Goal: Task Accomplishment & Management: Use online tool/utility

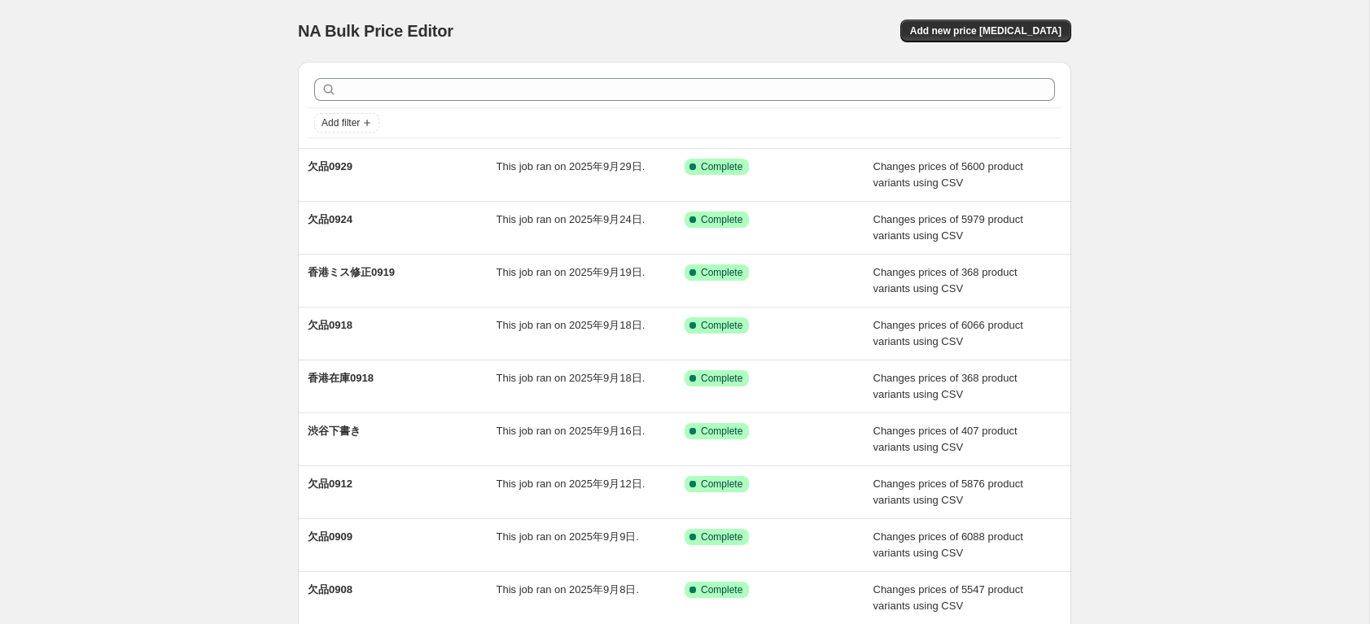
click at [862, 30] on div "Add new price [MEDICAL_DATA]" at bounding box center [877, 31] width 388 height 23
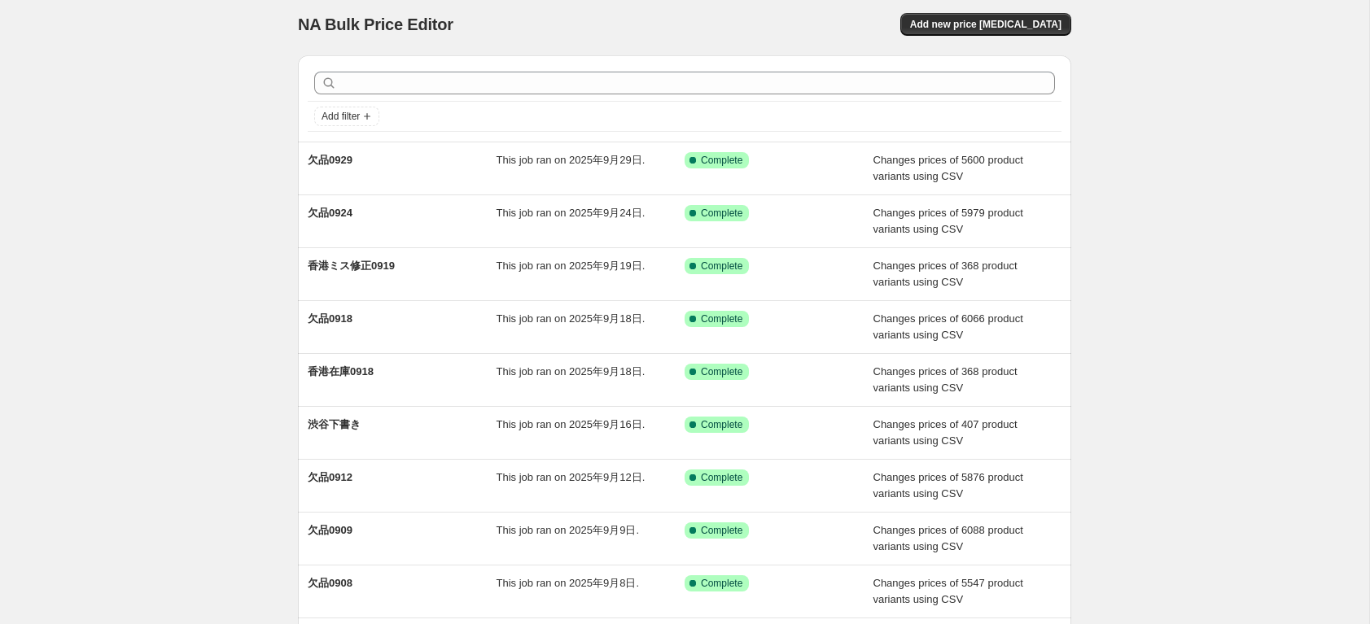
scroll to position [6, 0]
click at [1000, 28] on span "Add new price [MEDICAL_DATA]" at bounding box center [985, 25] width 151 height 13
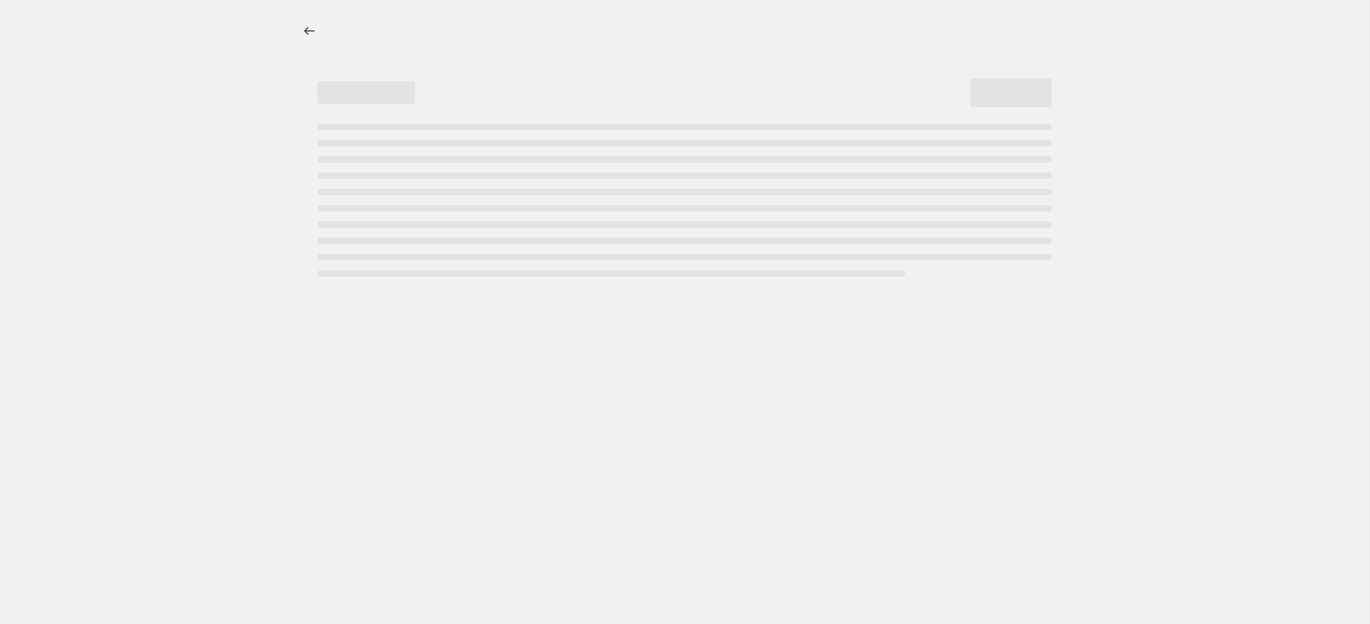
select select "percentage"
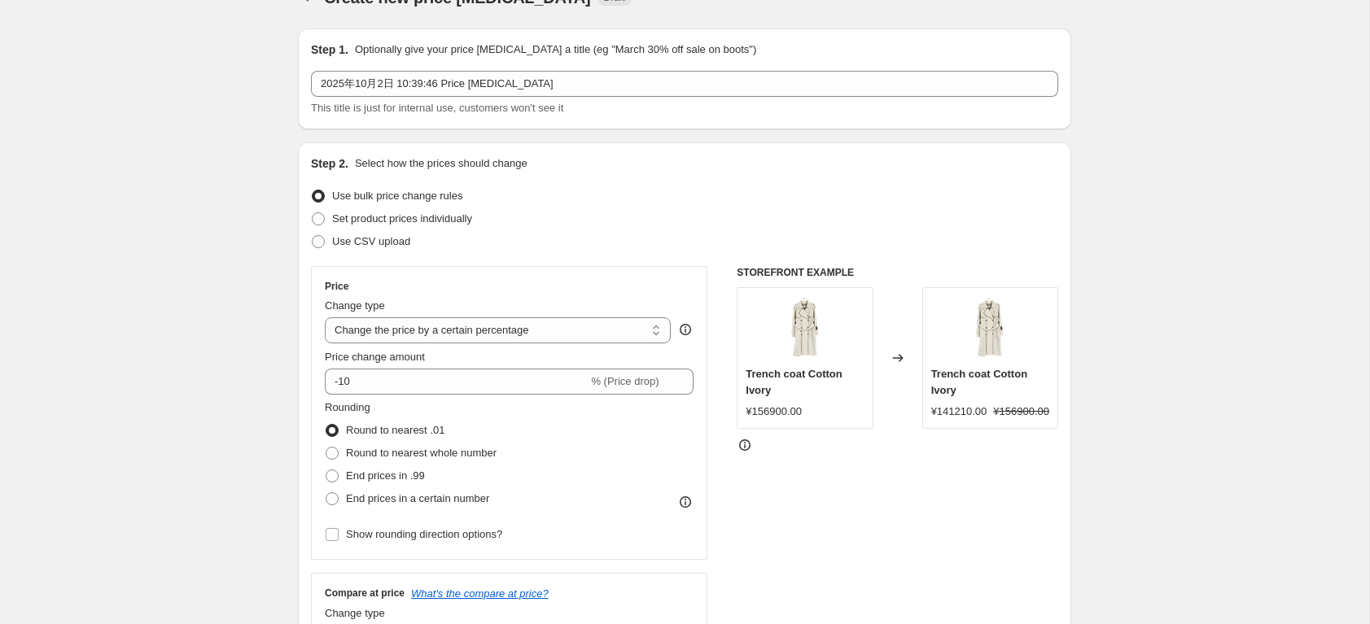
scroll to position [39, 0]
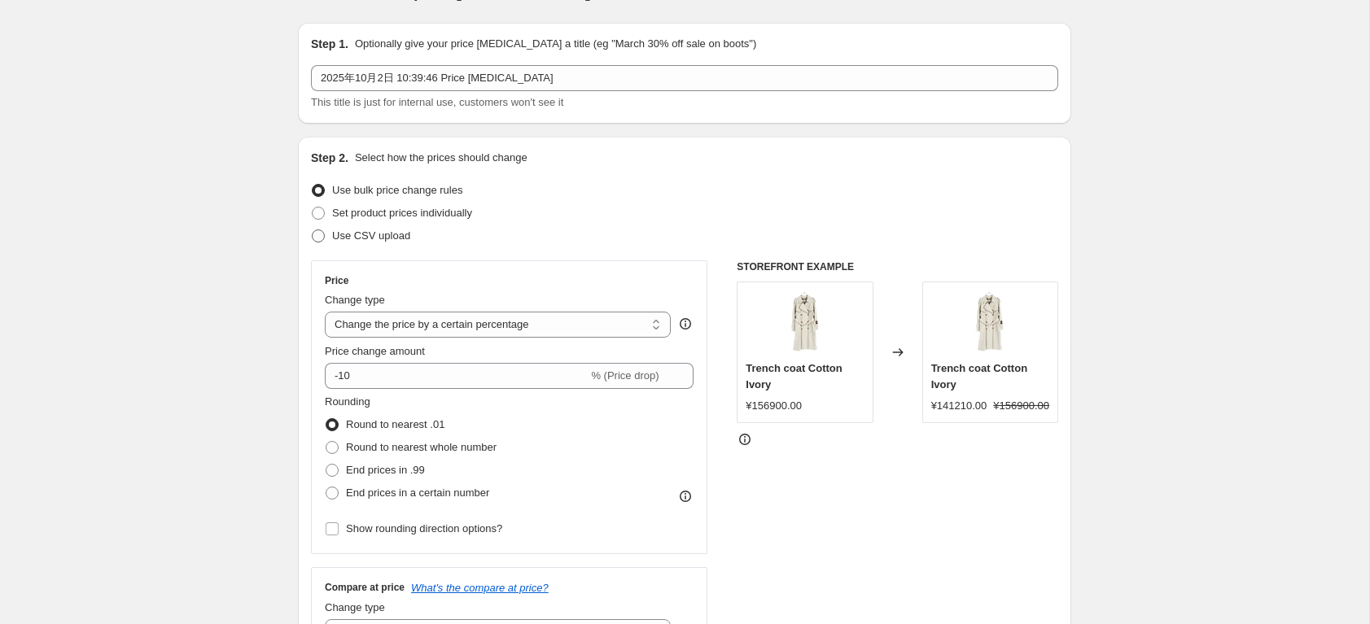
click at [357, 230] on span "Use CSV upload" at bounding box center [371, 236] width 78 height 12
click at [313, 230] on input "Use CSV upload" at bounding box center [312, 230] width 1 height 1
radio input "true"
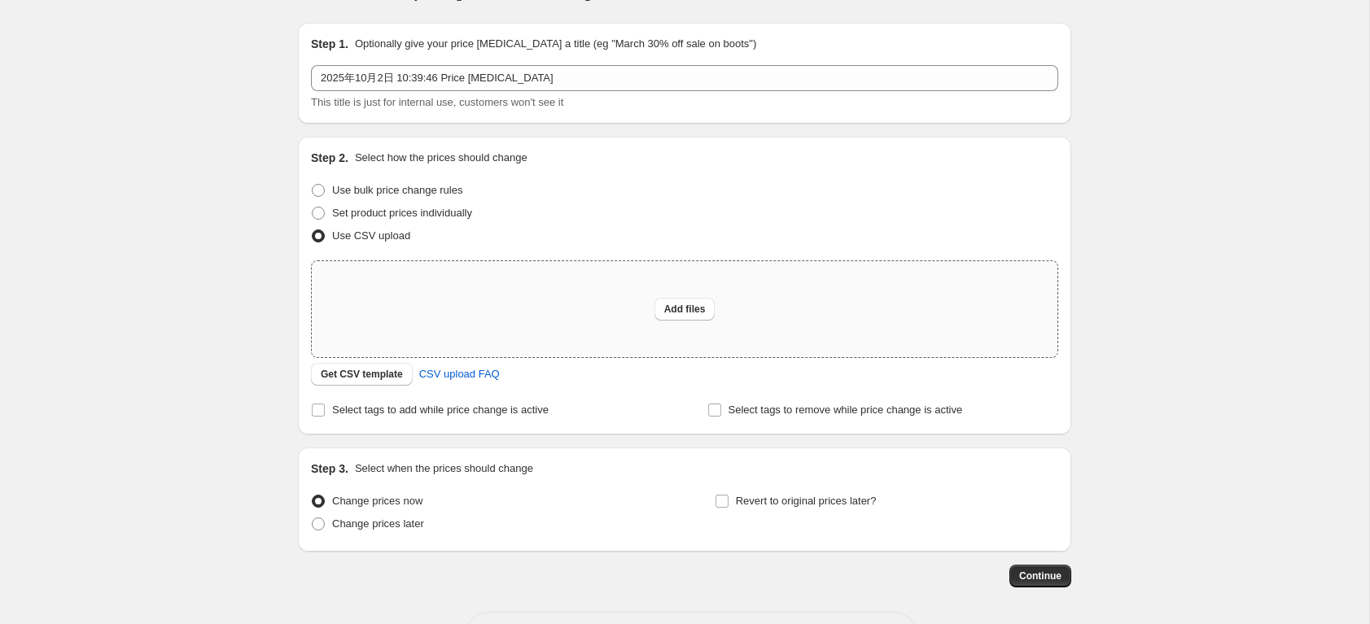
scroll to position [102, 0]
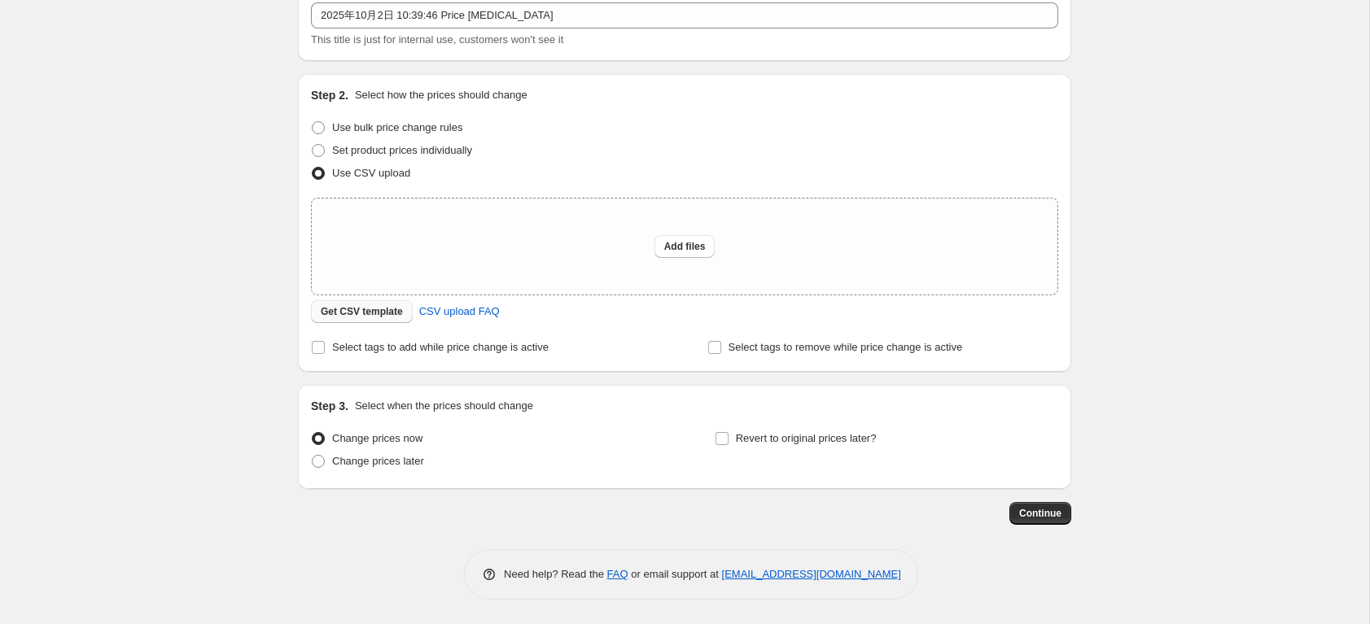
click at [384, 313] on span "Get CSV template" at bounding box center [362, 311] width 82 height 13
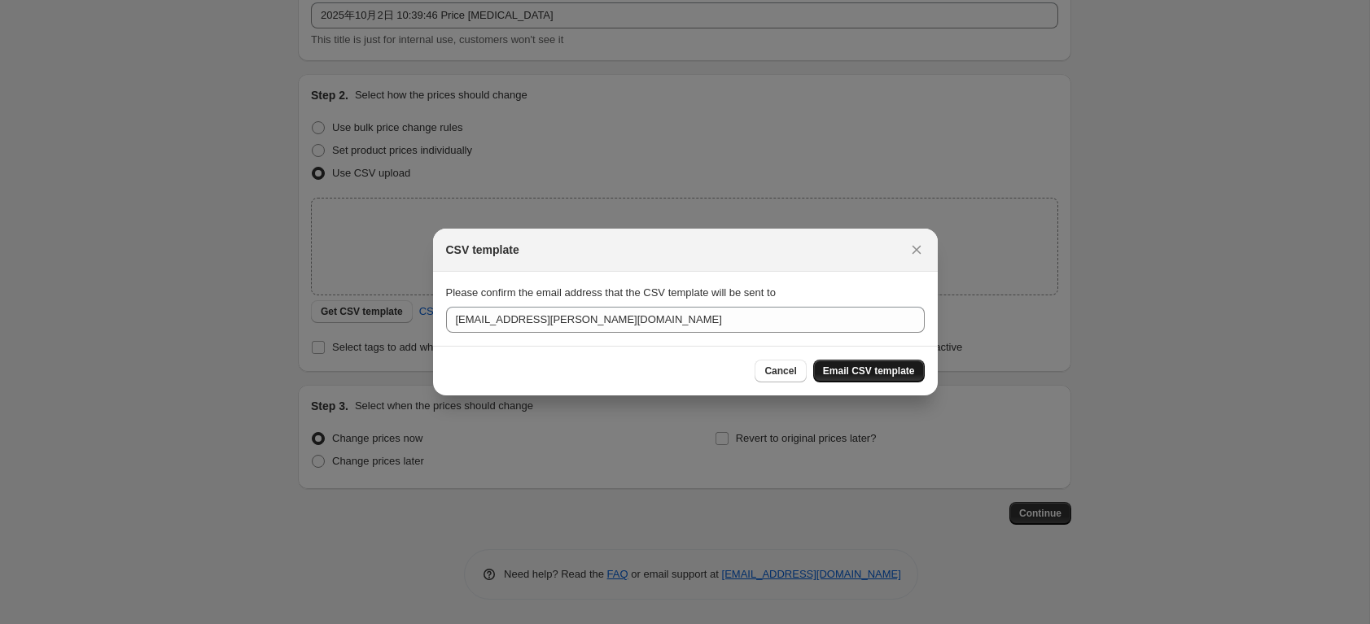
click at [851, 372] on span "Email CSV template" at bounding box center [869, 371] width 92 height 13
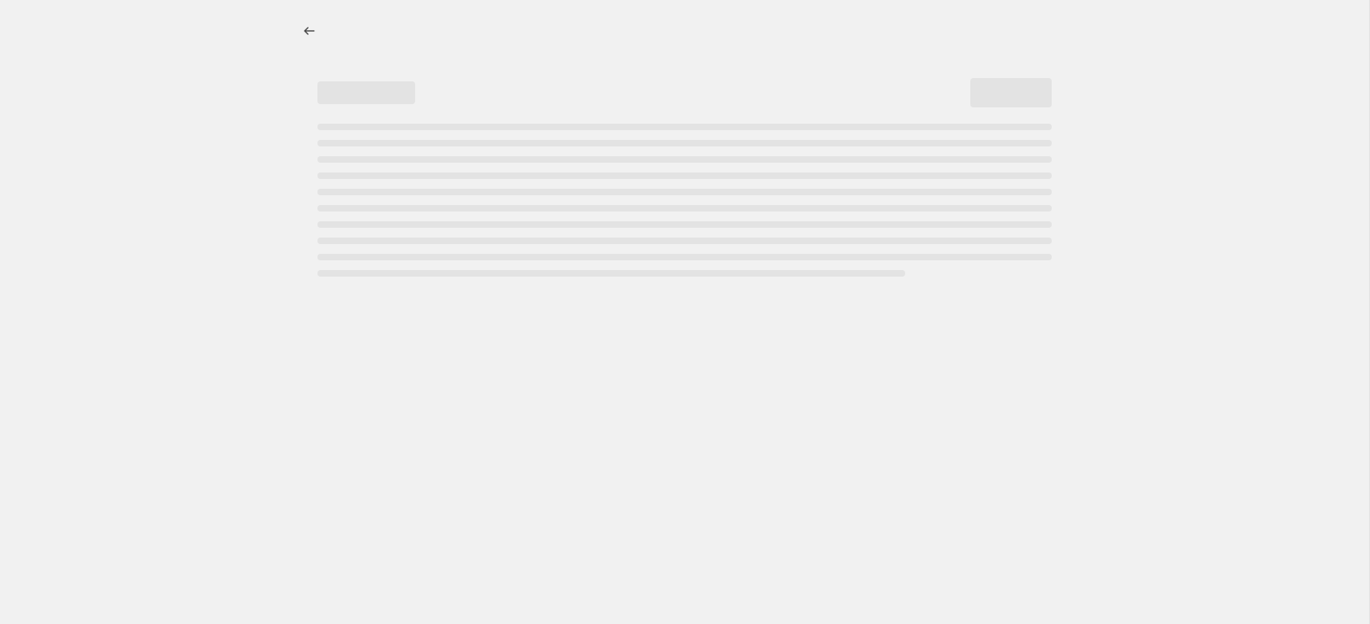
select select "percentage"
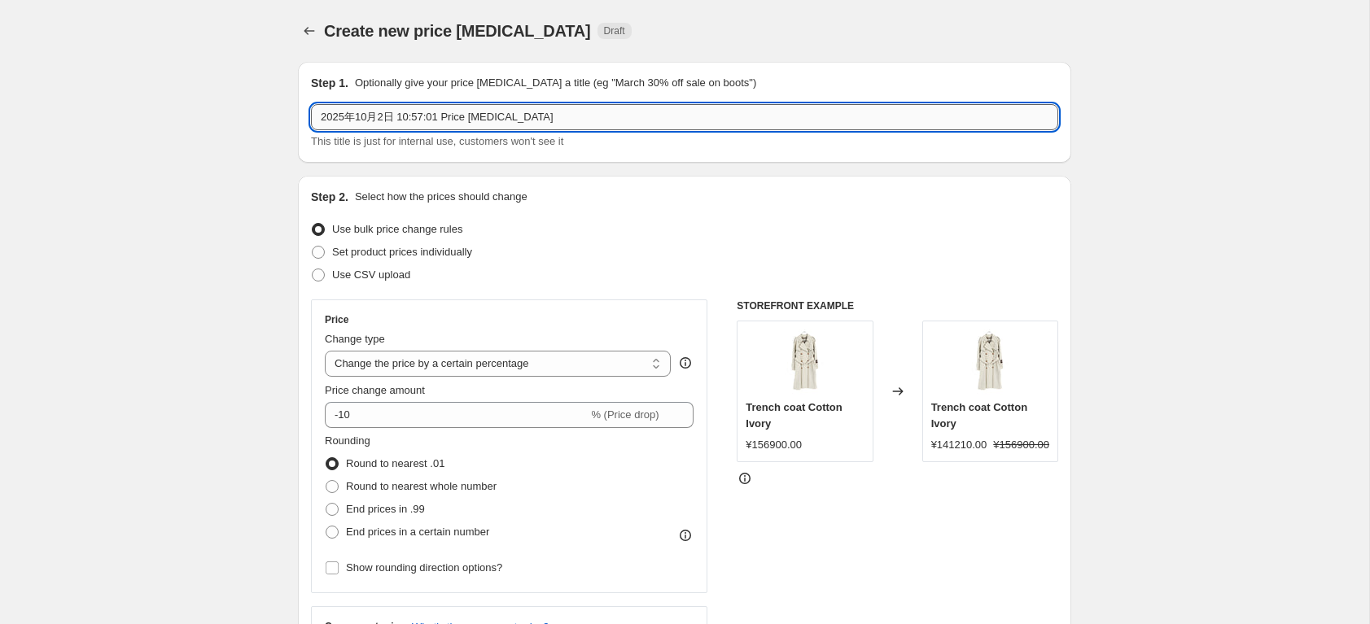
click at [398, 125] on input "2025年10月2日 10:57:01 Price change job" at bounding box center [684, 117] width 747 height 26
type input "欠品1002"
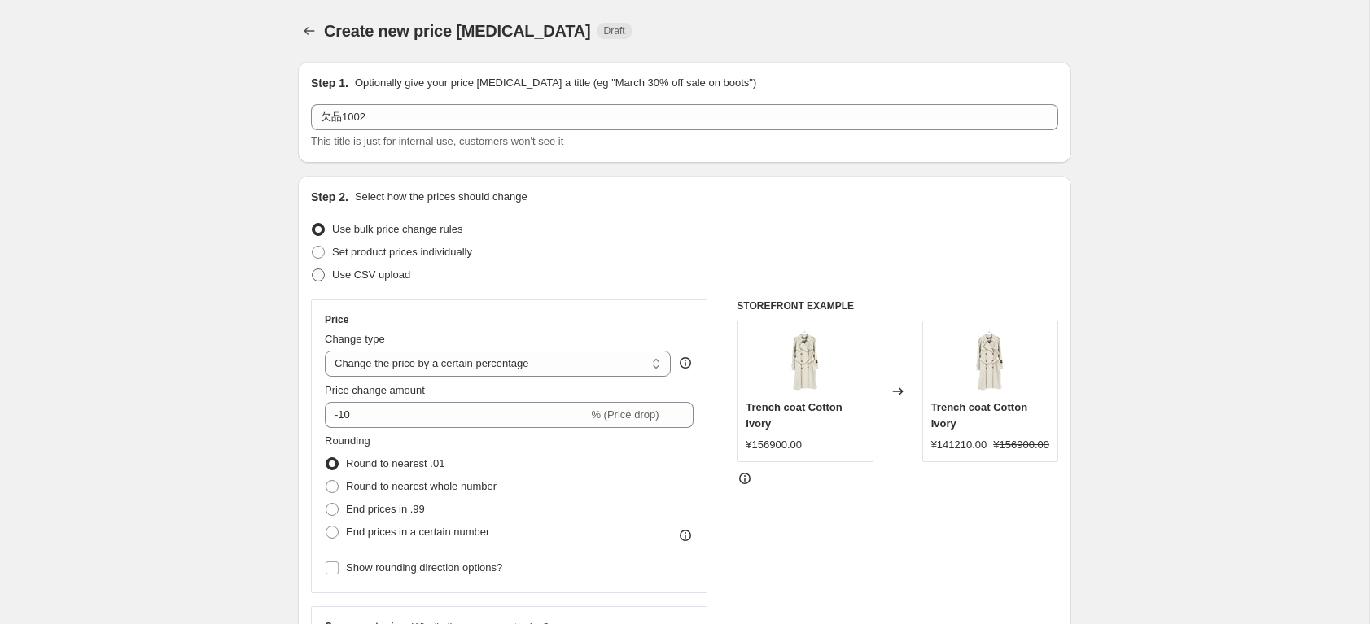
click at [358, 271] on span "Use CSV upload" at bounding box center [371, 275] width 78 height 12
click at [313, 269] on input "Use CSV upload" at bounding box center [312, 269] width 1 height 1
radio input "true"
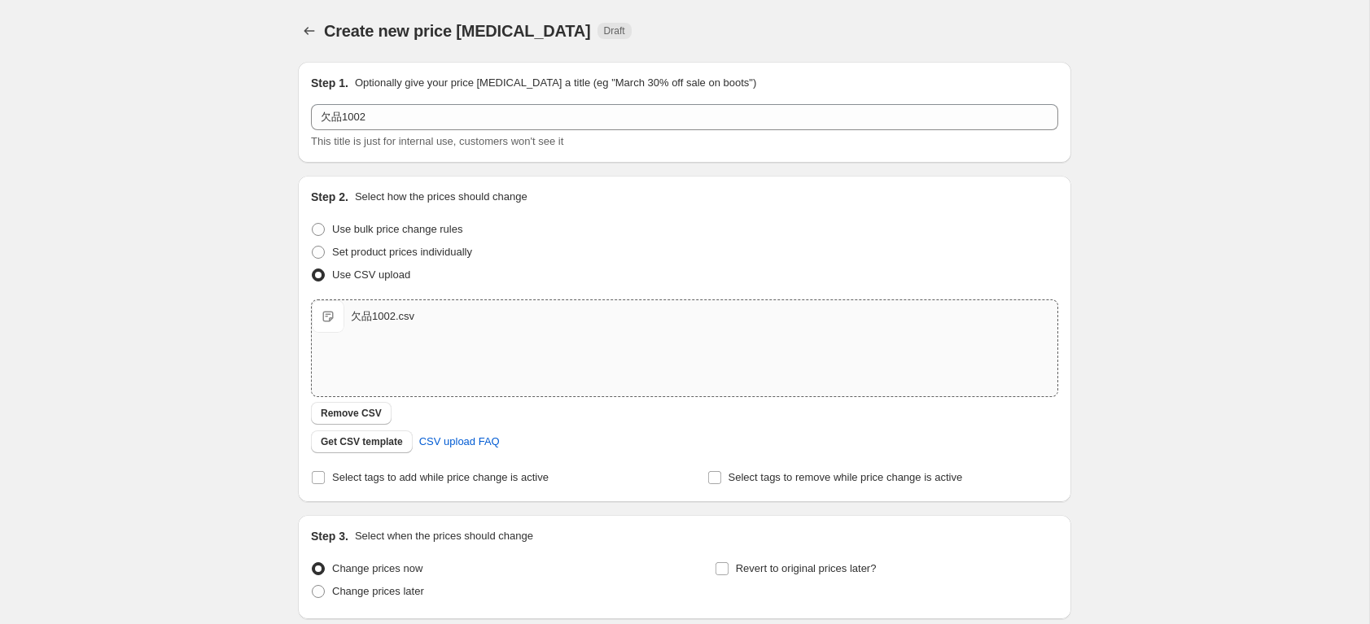
click at [255, 419] on div "Create new price change job. This page is ready Create new price change job Dra…" at bounding box center [684, 377] width 1369 height 755
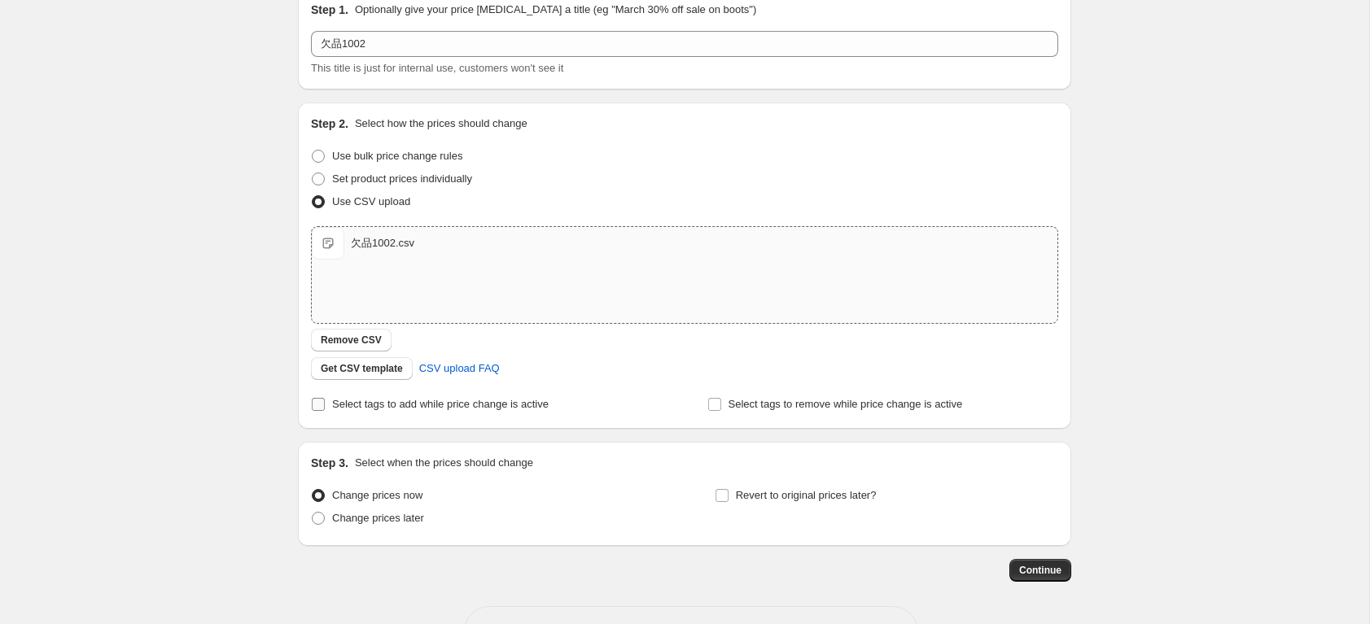
scroll to position [86, 0]
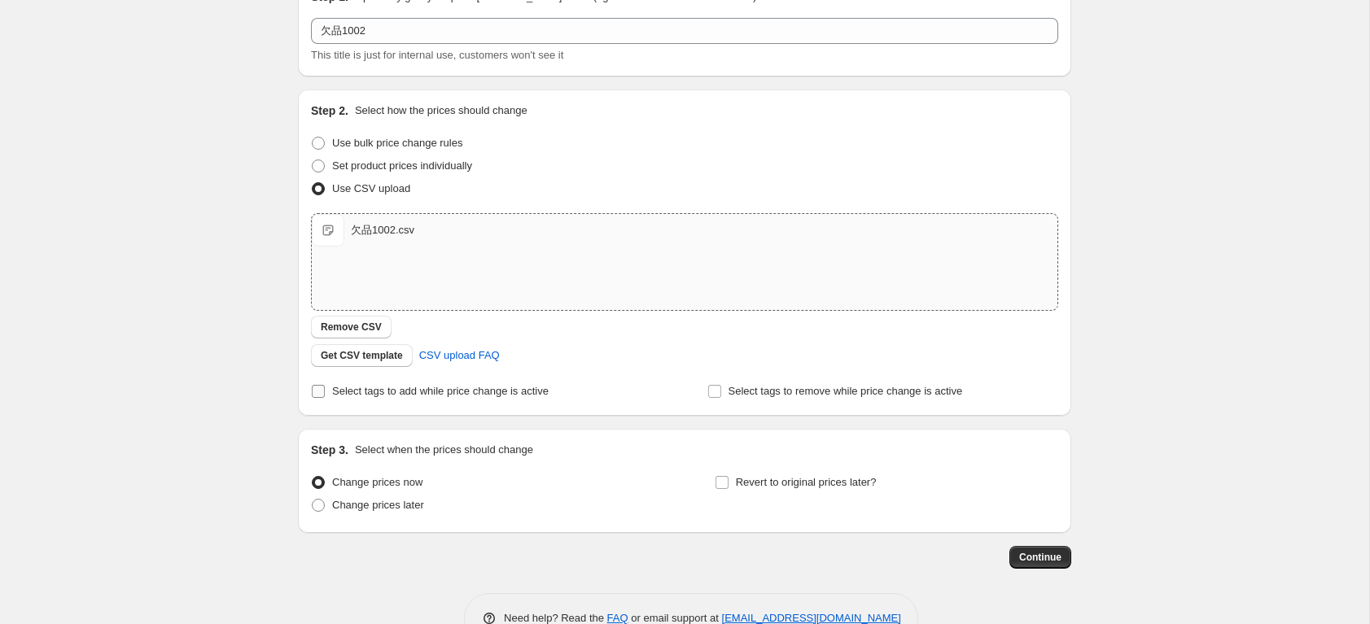
click at [319, 390] on input "Select tags to add while price change is active" at bounding box center [318, 391] width 13 height 13
checkbox input "true"
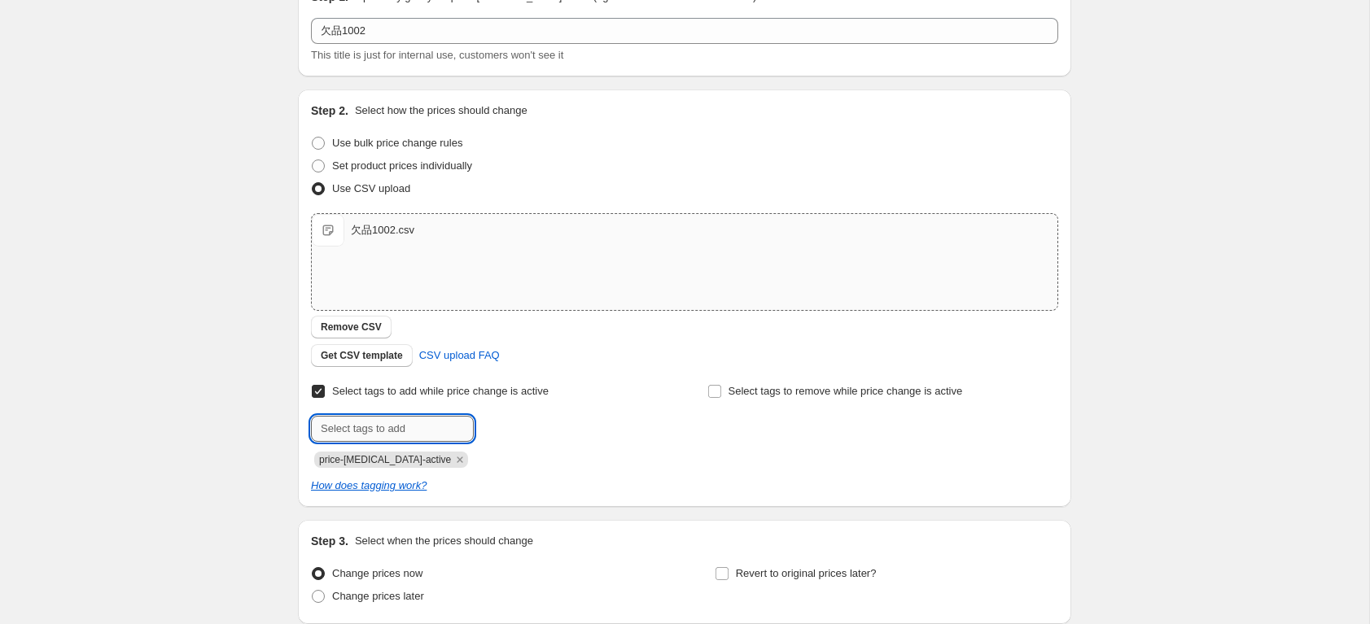
click at [371, 427] on input "text" at bounding box center [392, 429] width 163 height 26
type input "k"
type input "欠品1002"
click at [516, 425] on span "欠品1002" at bounding box center [531, 427] width 42 height 11
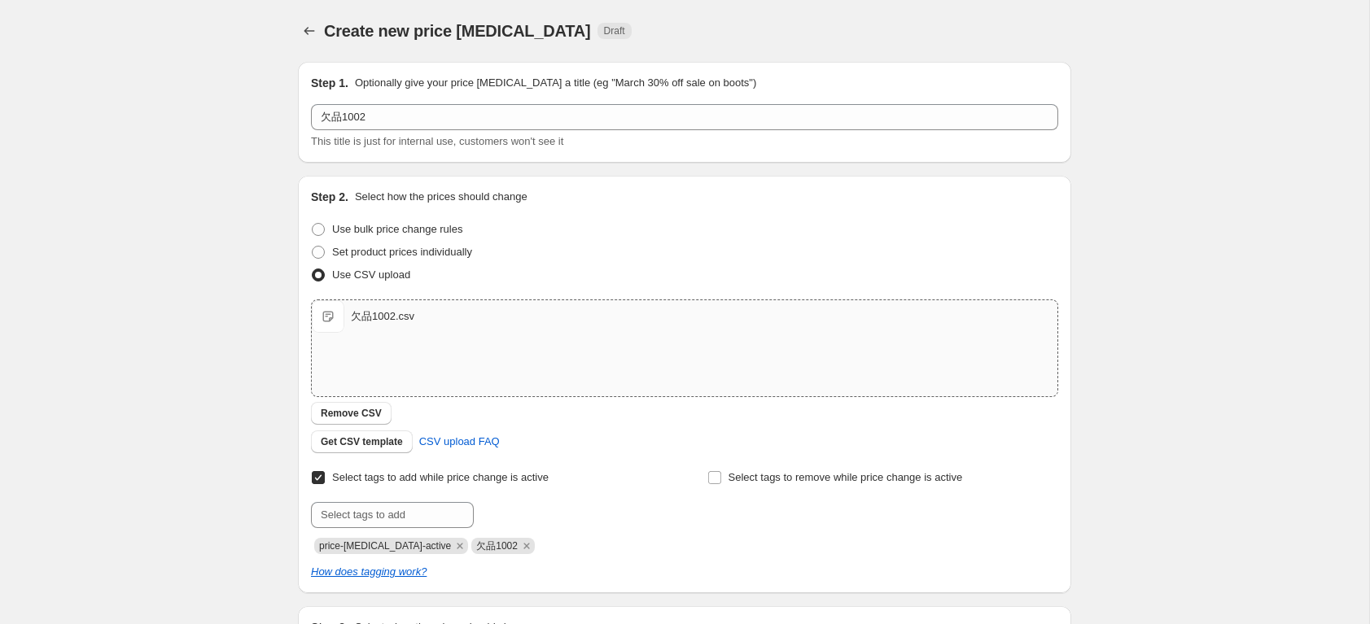
scroll to position [221, 0]
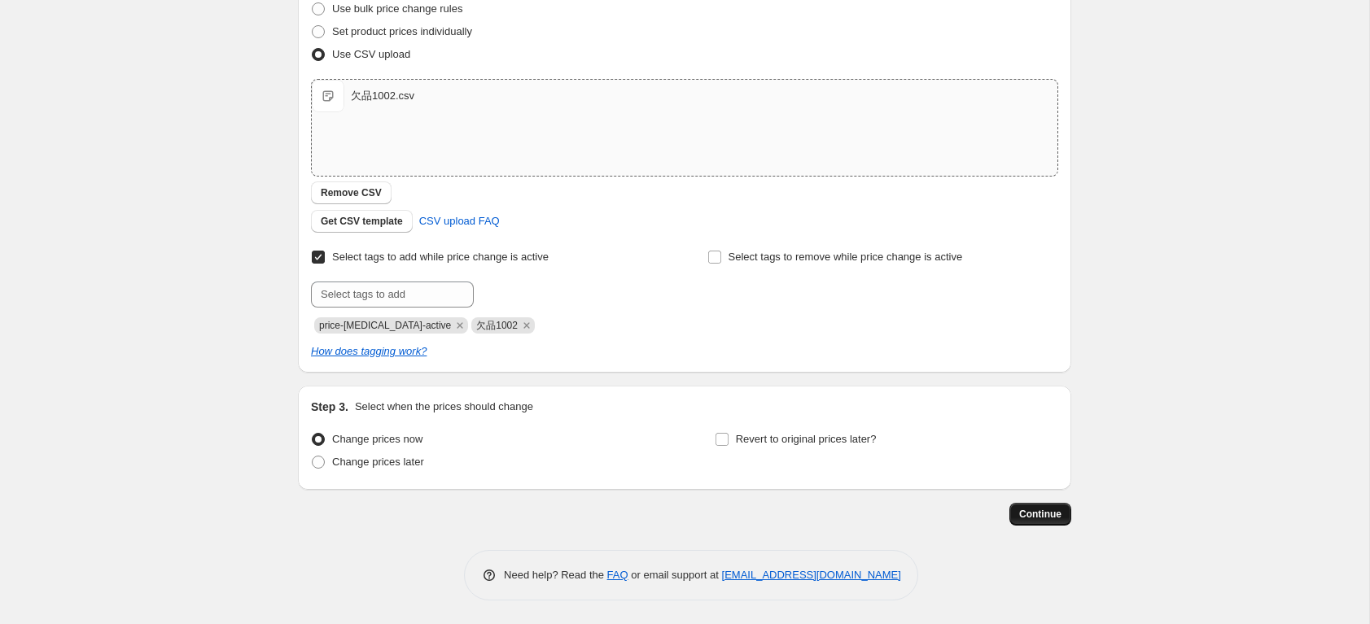
click at [1049, 516] on span "Continue" at bounding box center [1040, 514] width 42 height 13
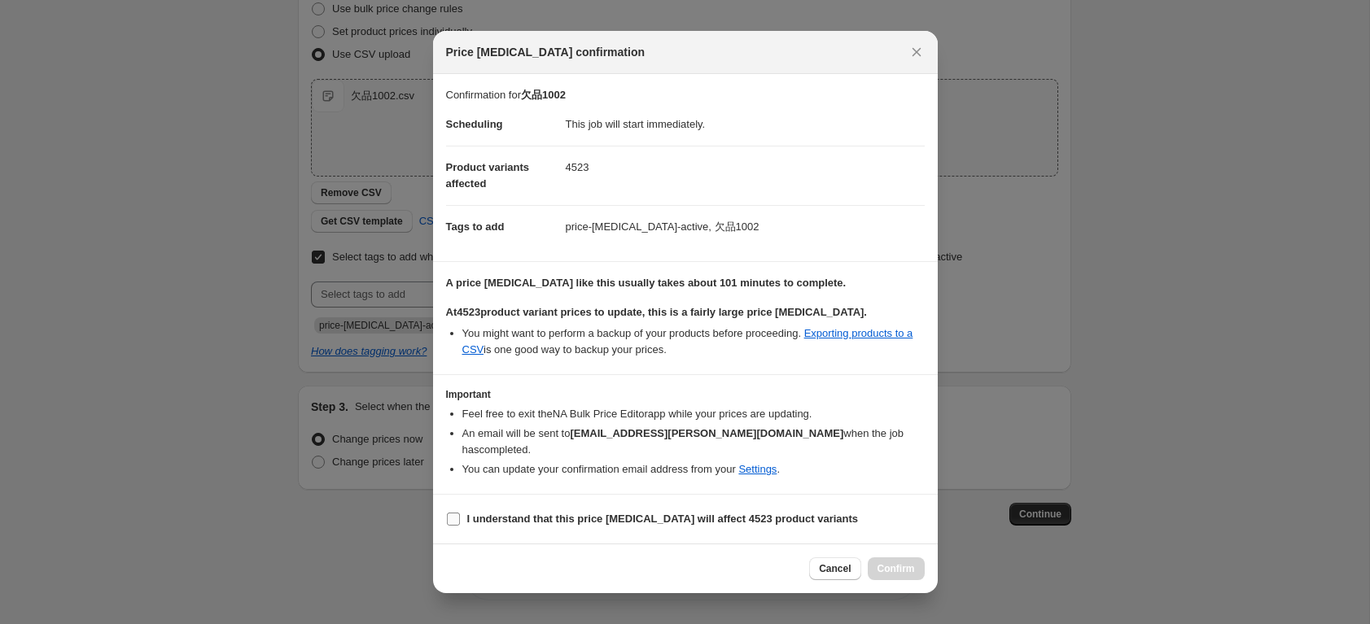
click at [488, 513] on b "I understand that this price change job will affect 4523 product variants" at bounding box center [663, 519] width 392 height 12
click at [460, 513] on input "I understand that this price change job will affect 4523 product variants" at bounding box center [453, 519] width 13 height 13
checkbox input "true"
click at [884, 563] on span "Confirm" at bounding box center [896, 569] width 37 height 13
